Goal: Find specific page/section: Find specific page/section

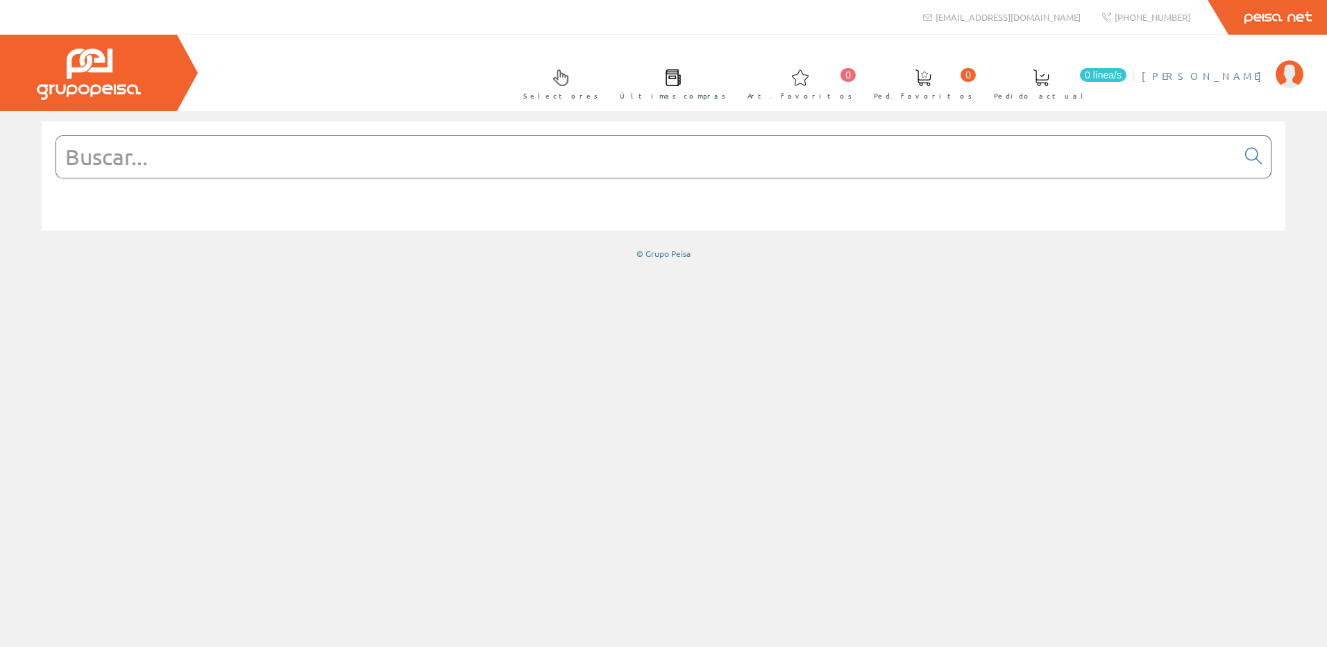
click at [1228, 74] on span "[PERSON_NAME]" at bounding box center [1205, 76] width 127 height 14
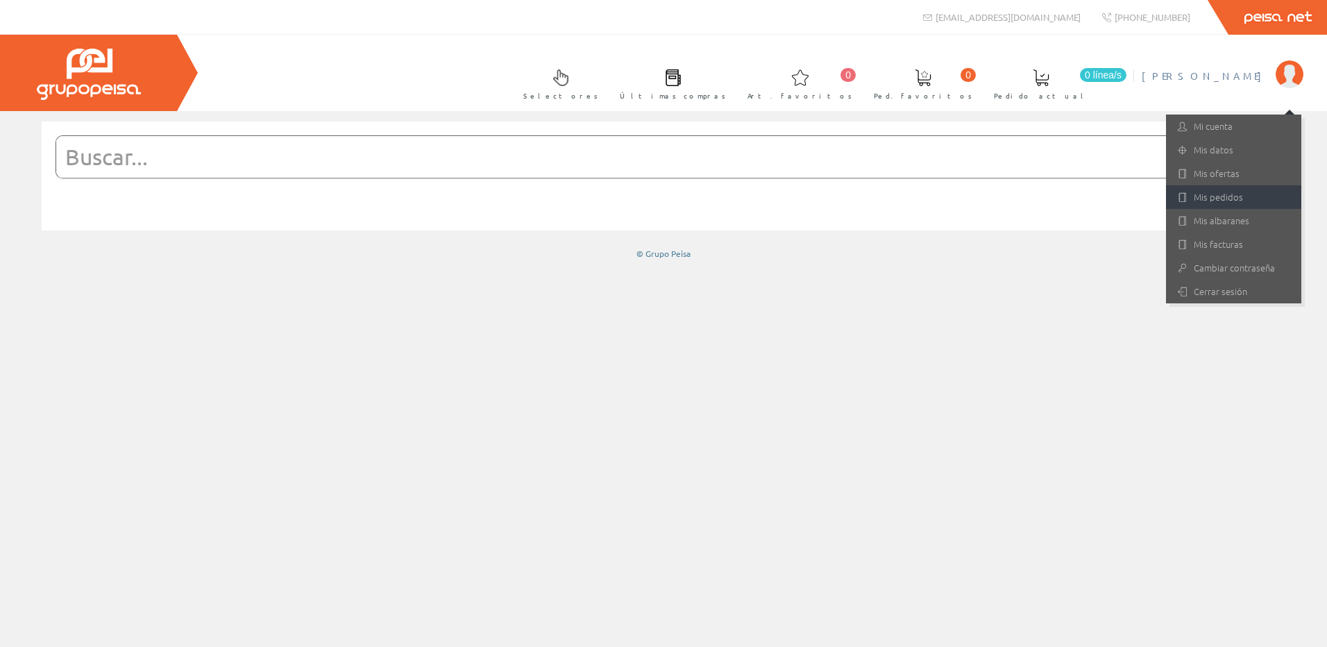
click at [1209, 207] on link "Mis pedidos" at bounding box center [1233, 197] width 135 height 24
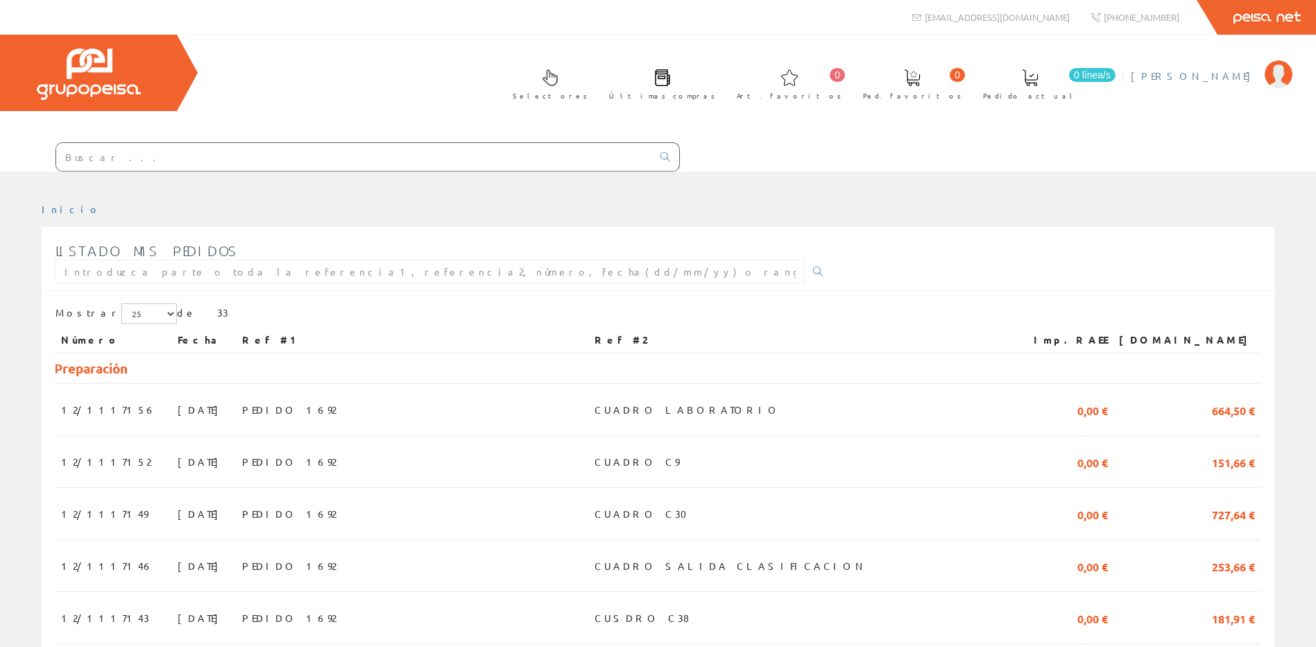
click at [1231, 69] on span "[PERSON_NAME]" at bounding box center [1194, 76] width 127 height 14
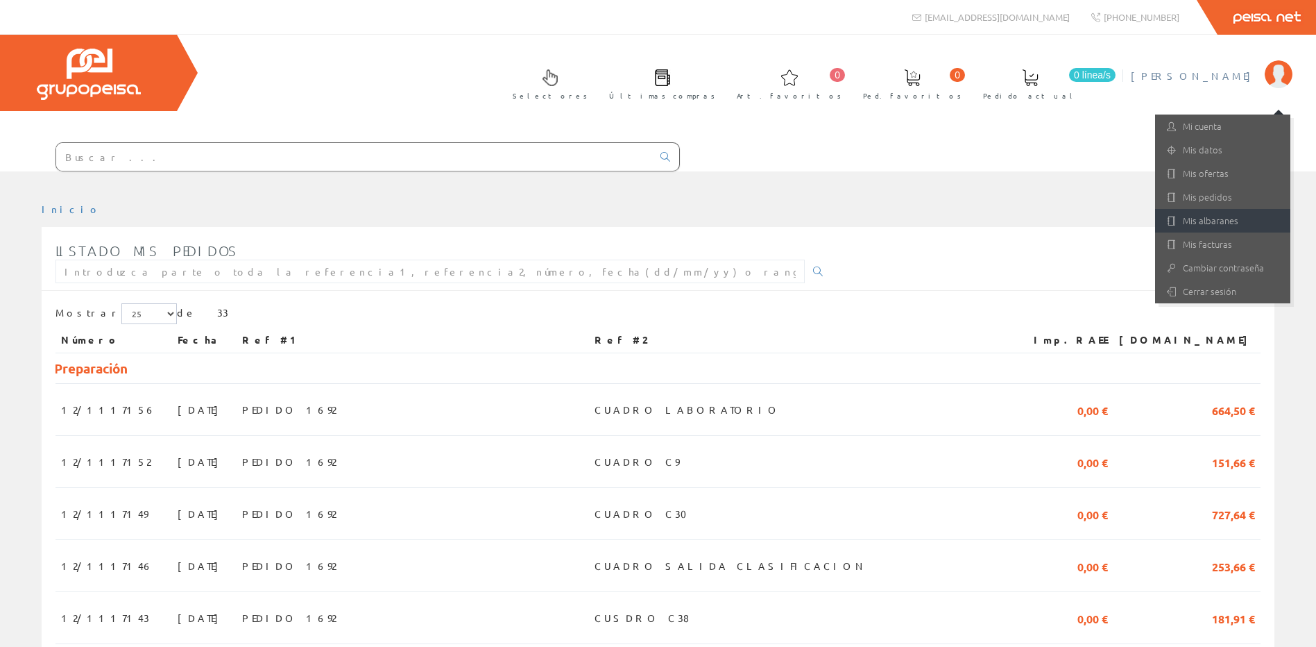
click at [1211, 217] on link "Mis albaranes" at bounding box center [1222, 221] width 135 height 24
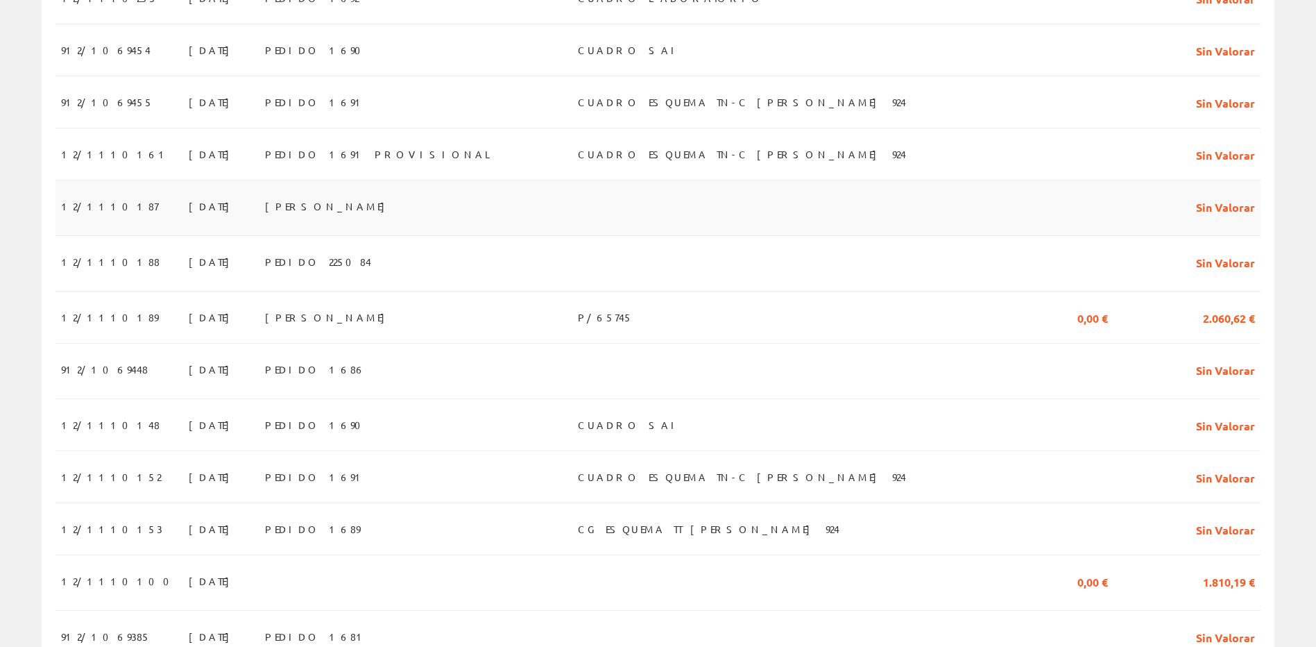
scroll to position [694, 0]
